Goal: Transaction & Acquisition: Subscribe to service/newsletter

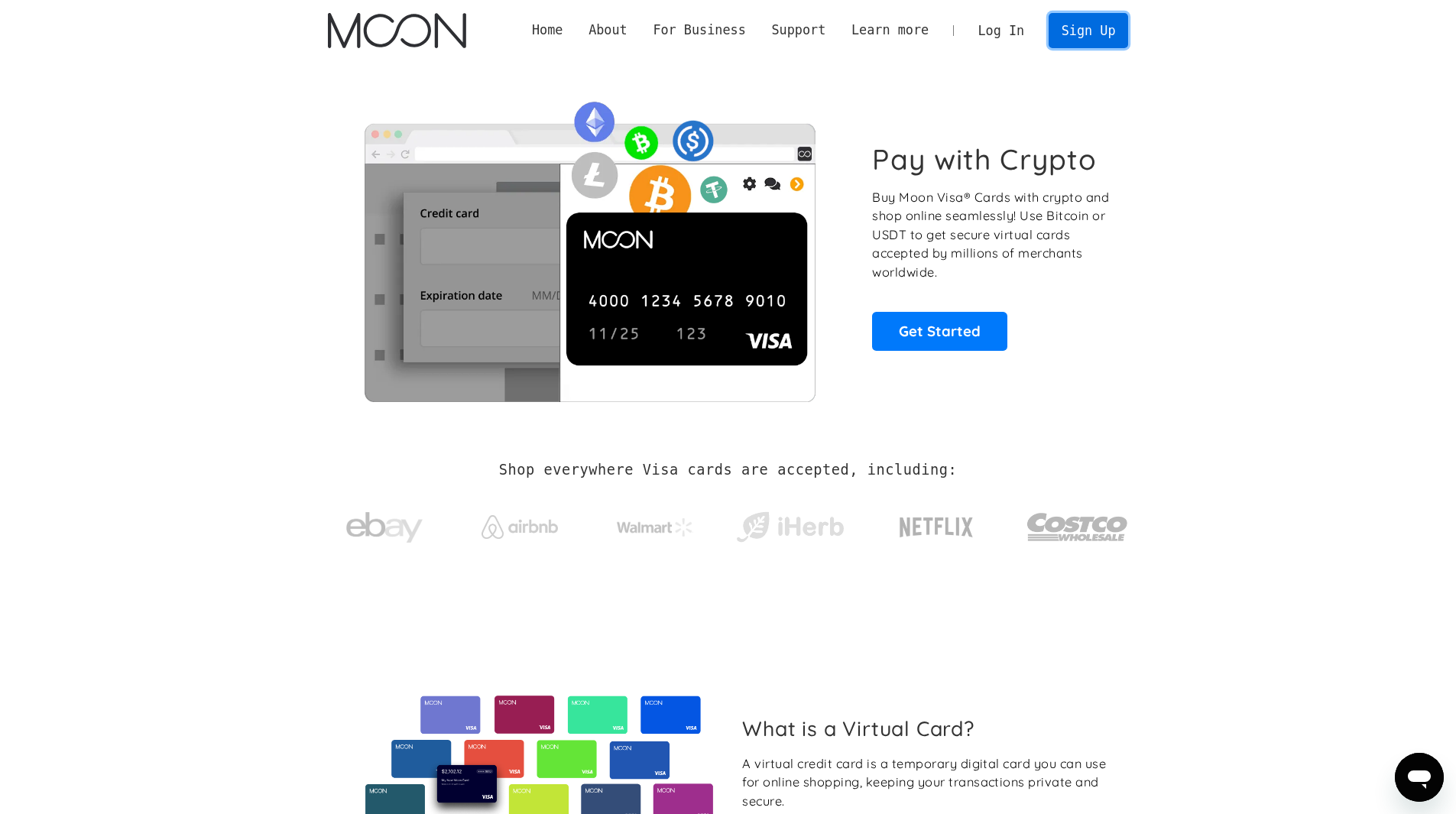
click at [1106, 37] on link "Sign Up" at bounding box center [1088, 30] width 79 height 35
click at [948, 163] on h1 "Pay with Crypto" at bounding box center [984, 159] width 224 height 35
click at [977, 329] on link "Get Started" at bounding box center [939, 331] width 135 height 38
click at [1101, 32] on link "Sign Up" at bounding box center [1088, 30] width 79 height 35
click at [1091, 28] on link "Sign Up" at bounding box center [1088, 30] width 79 height 35
